Goal: Task Accomplishment & Management: Complete application form

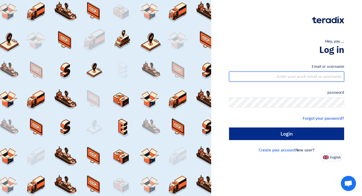
type input "[EMAIL_ADDRESS][DOMAIN_NAME]"
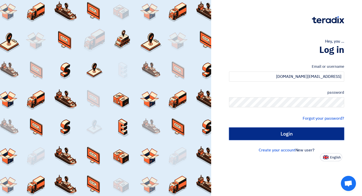
click at [286, 137] on input "Login" at bounding box center [286, 133] width 115 height 13
type input "Sign in"
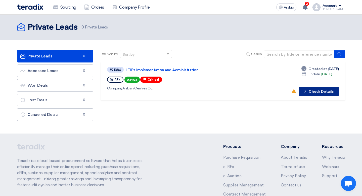
click at [322, 92] on font "Check Details" at bounding box center [321, 91] width 25 height 4
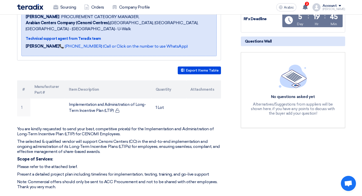
scroll to position [98, 0]
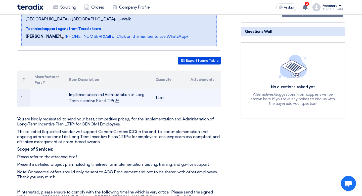
click at [87, 95] on font "Implementation and Administration of Long-Term Incentive Plan (LTIP)" at bounding box center [107, 97] width 77 height 11
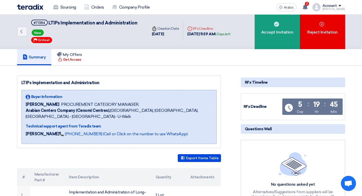
scroll to position [0, 0]
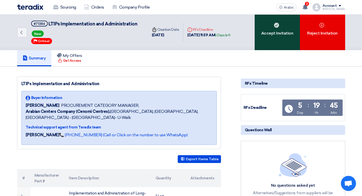
click at [270, 27] on div "Accept Invitation" at bounding box center [277, 32] width 45 height 35
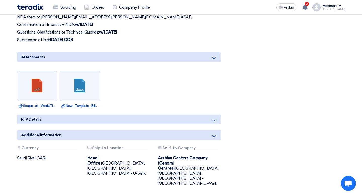
scroll to position [299, 0]
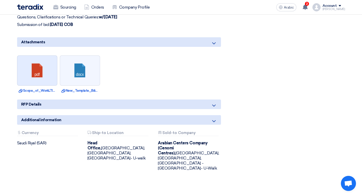
click at [48, 74] on link at bounding box center [37, 71] width 40 height 30
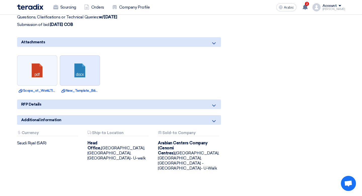
click at [84, 77] on link at bounding box center [80, 71] width 40 height 30
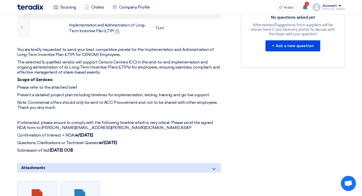
scroll to position [169, 0]
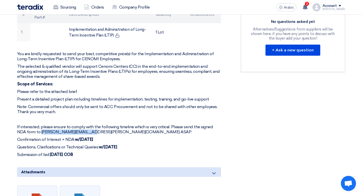
drag, startPoint x: 86, startPoint y: 132, endPoint x: 40, endPoint y: 133, distance: 46.3
click at [40, 133] on font "If interested, please ensure to comply with the following timeline which is ver…" at bounding box center [115, 129] width 196 height 10
copy font "[PERSON_NAME][EMAIL_ADDRESS][PERSON_NAME][DOMAIN_NAME]"
click at [107, 121] on p at bounding box center [119, 119] width 204 height 5
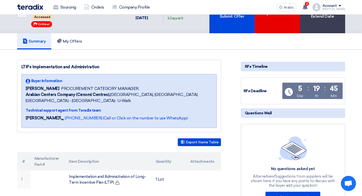
scroll to position [0, 0]
